Goal: Information Seeking & Learning: Learn about a topic

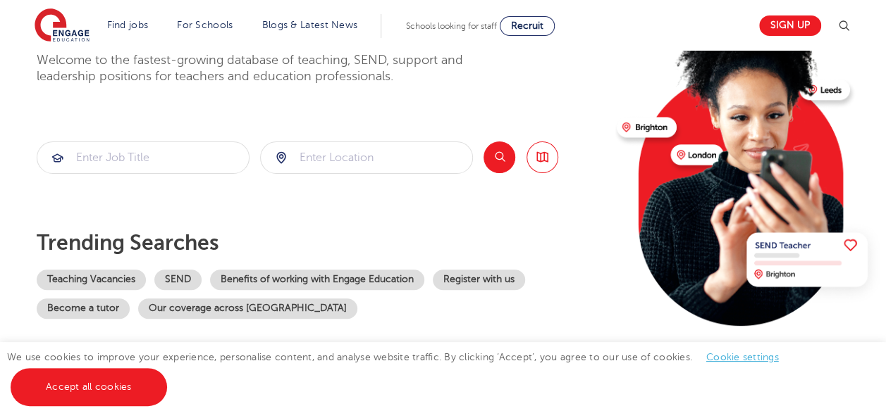
scroll to position [211, 0]
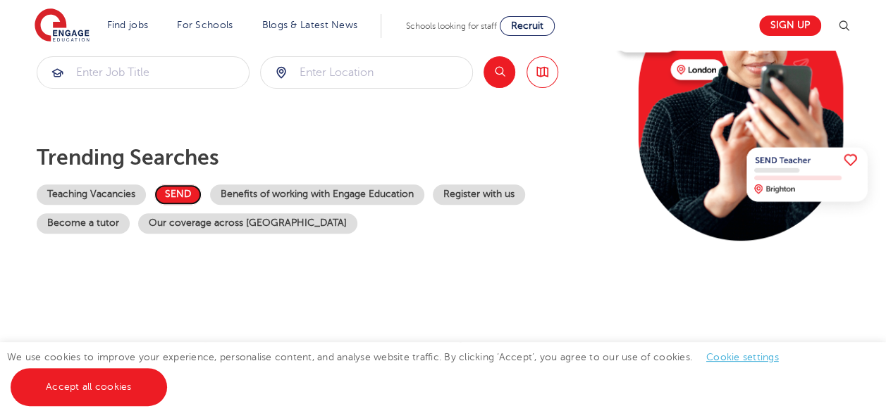
click at [163, 197] on link "SEND" at bounding box center [177, 195] width 47 height 20
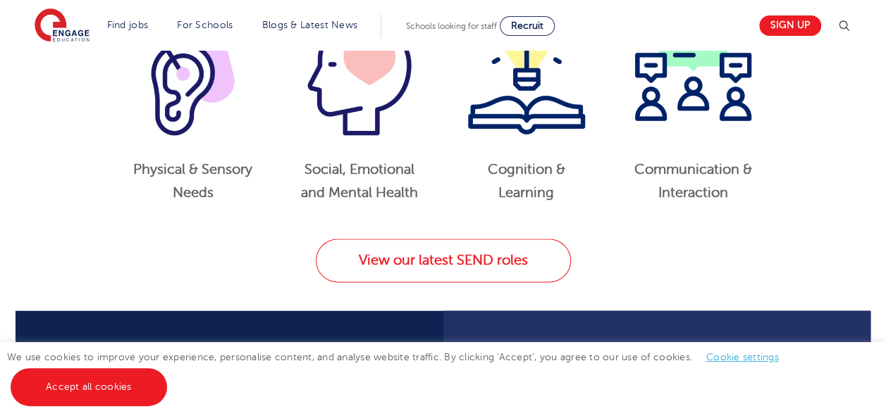
scroll to position [775, 0]
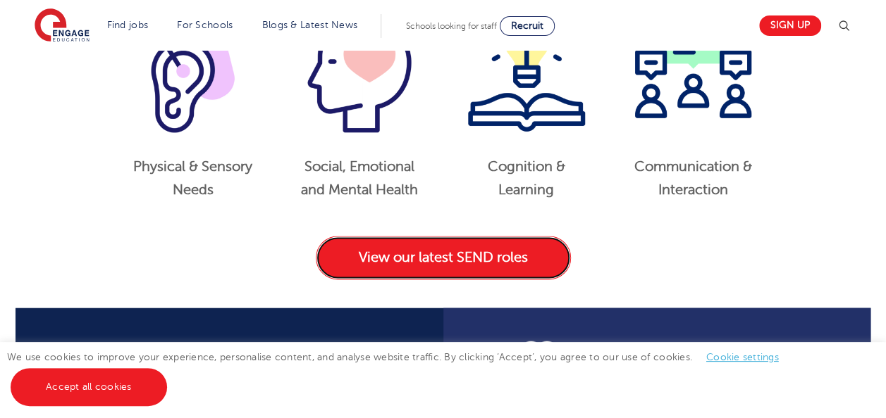
click at [458, 266] on link "View our latest SEND roles" at bounding box center [443, 258] width 255 height 44
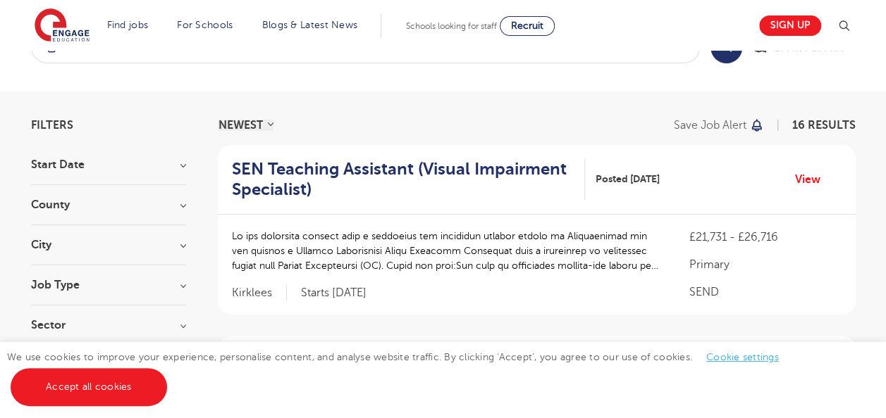
scroll to position [70, 0]
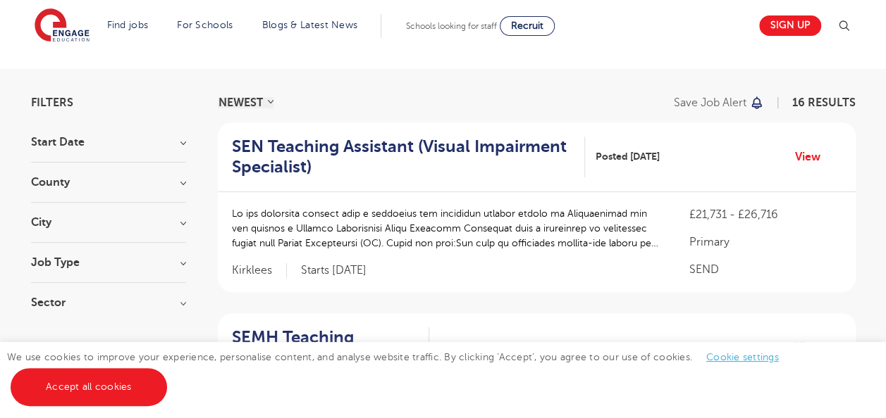
click at [64, 257] on h3 "Job Type" at bounding box center [108, 262] width 155 height 11
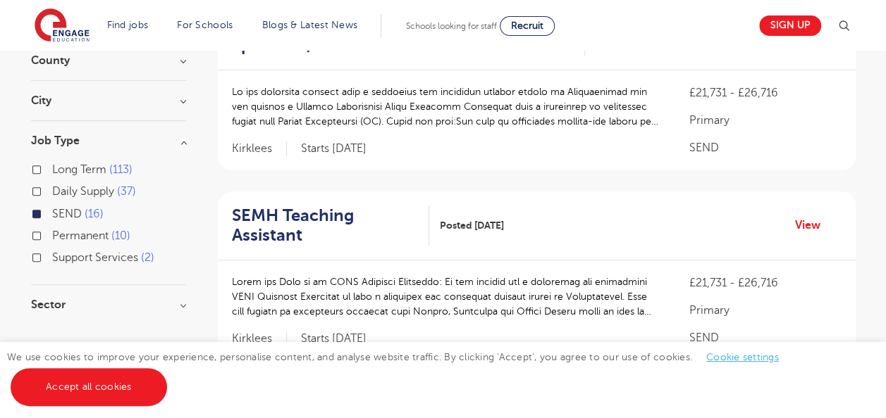
scroll to position [211, 0]
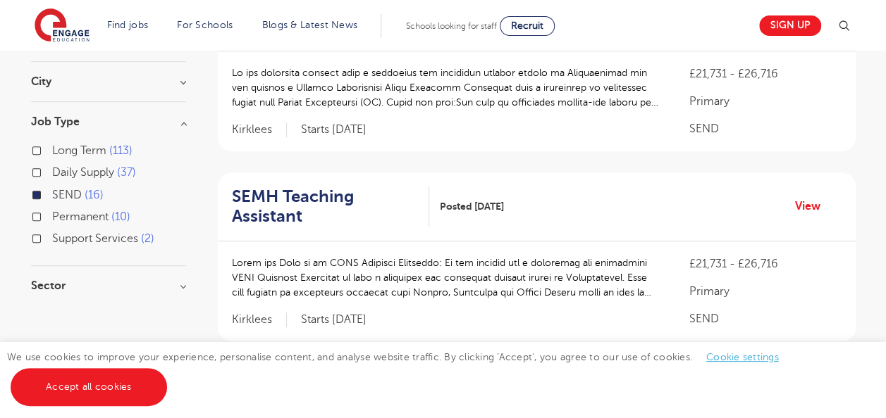
click at [64, 287] on h3 "Sector" at bounding box center [108, 285] width 155 height 11
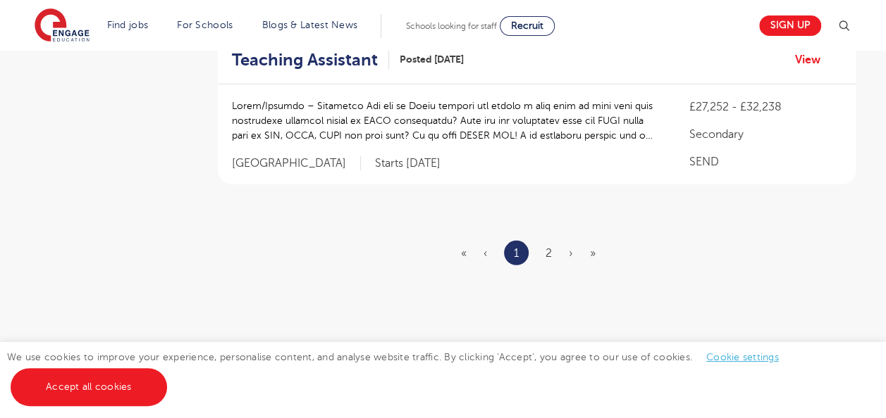
scroll to position [1902, 0]
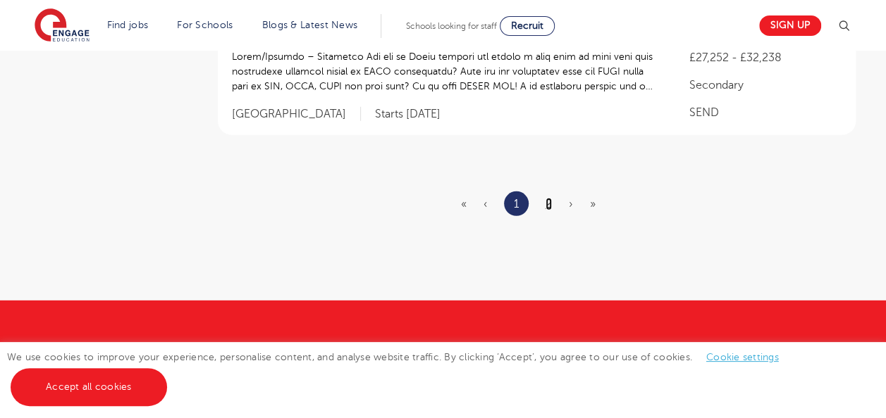
click at [547, 198] on link "2" at bounding box center [548, 204] width 6 height 13
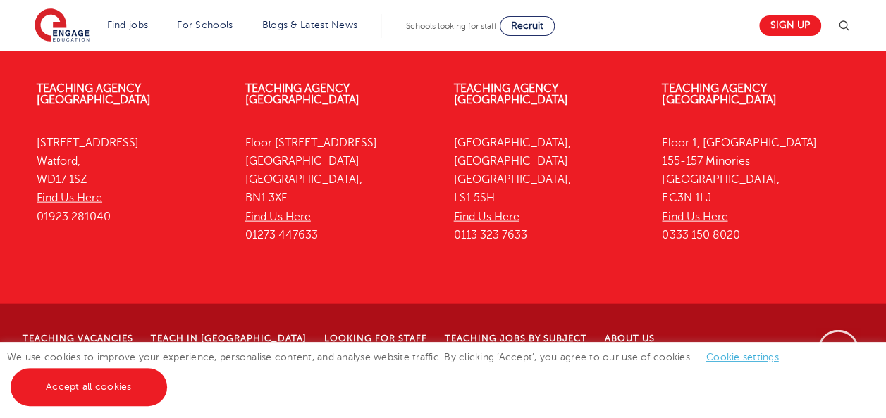
scroll to position [0, 0]
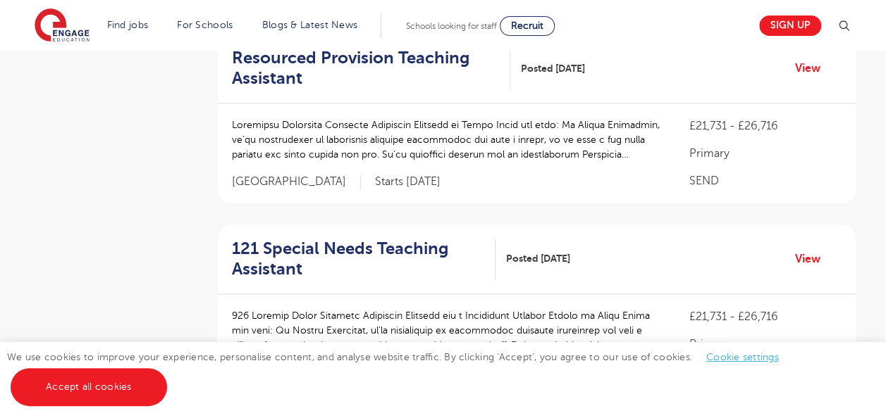
scroll to position [1057, 0]
